Goal: Task Accomplishment & Management: Manage account settings

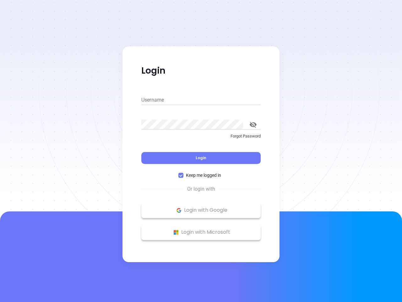
click at [201, 151] on div "Login" at bounding box center [200, 153] width 119 height 19
click at [201, 100] on input "Username" at bounding box center [200, 100] width 119 height 10
click at [253, 124] on icon "toggle password visibility" at bounding box center [253, 125] width 7 height 6
click at [201, 158] on span "Login" at bounding box center [201, 157] width 11 height 5
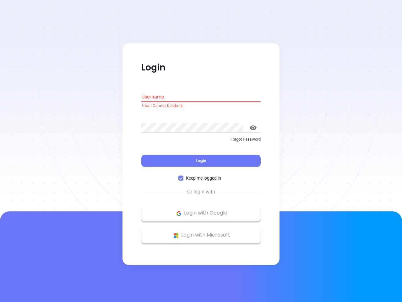
click at [201, 175] on span "Keep me logged in" at bounding box center [204, 178] width 40 height 7
click at [184, 176] on input "Keep me logged in" at bounding box center [181, 178] width 5 height 5
checkbox input "false"
click at [201, 210] on p "Login with Google" at bounding box center [201, 212] width 113 height 9
click at [201, 232] on p "Login with Microsoft" at bounding box center [201, 234] width 113 height 9
